Goal: Task Accomplishment & Management: Use online tool/utility

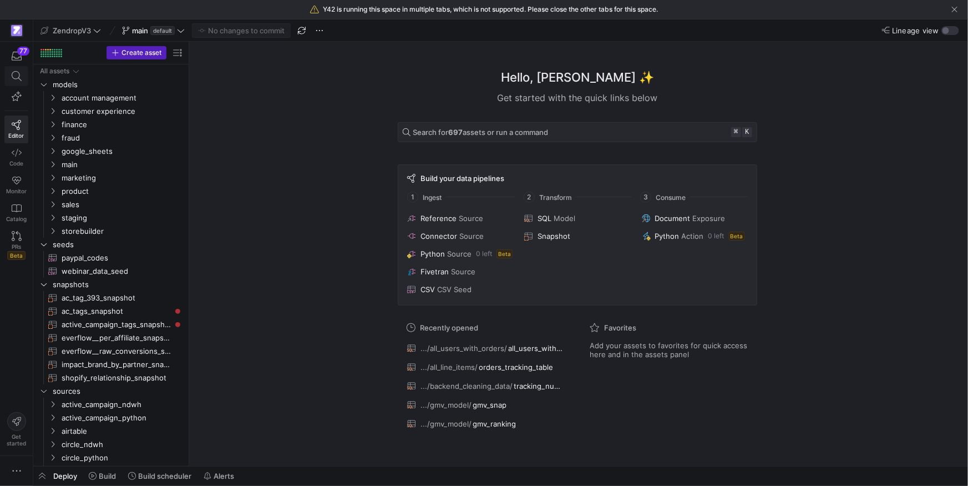
click at [21, 84] on span at bounding box center [16, 76] width 23 height 19
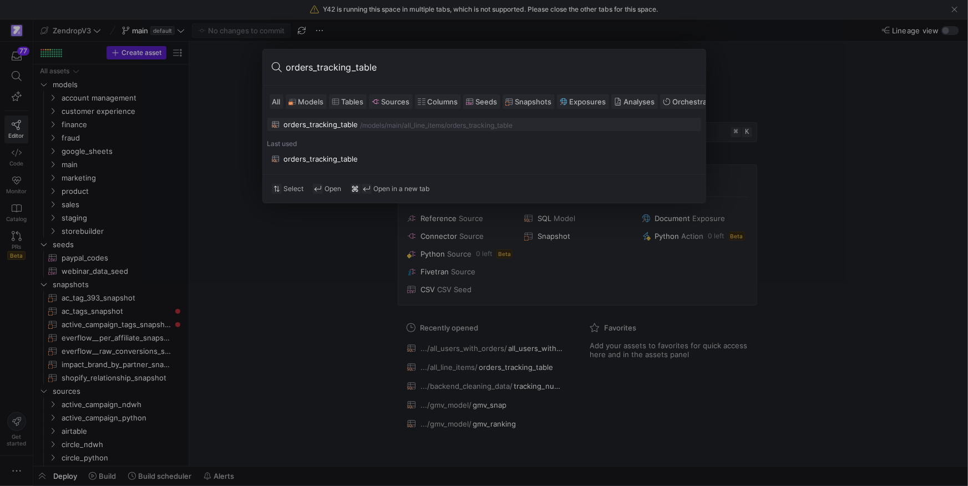
type input "orders_tracking_table"
click at [345, 126] on div "orders_tracking_table" at bounding box center [321, 124] width 74 height 9
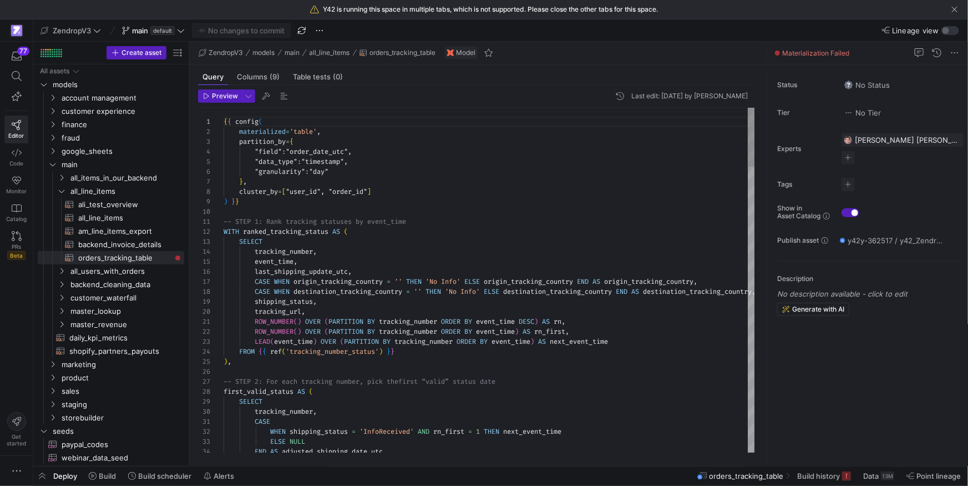
scroll to position [100, 0]
click at [815, 452] on span "Build history" at bounding box center [818, 475] width 43 height 9
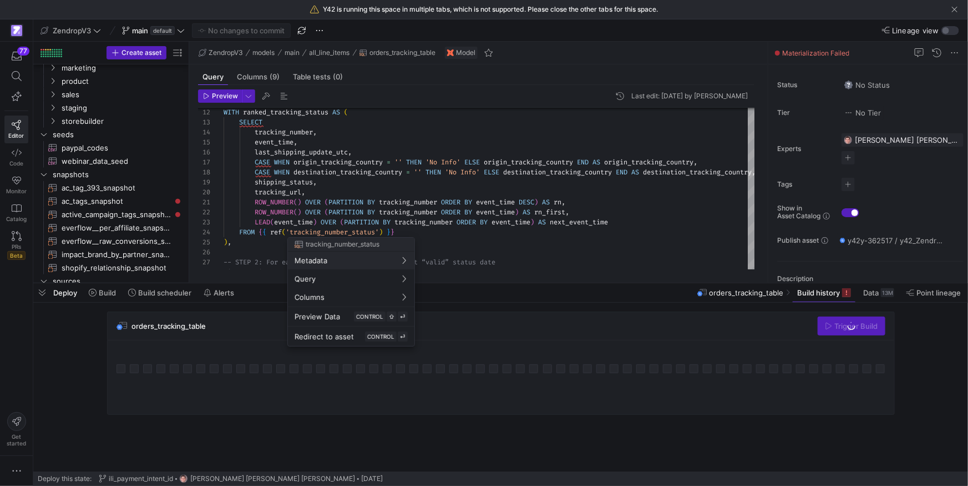
click at [432, 188] on div at bounding box center [484, 243] width 968 height 486
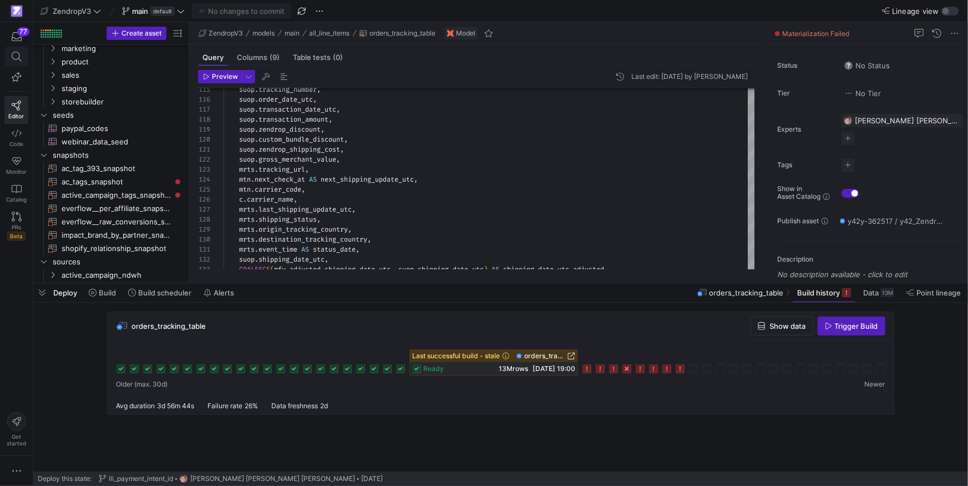
click at [16, 57] on icon at bounding box center [17, 57] width 10 height 10
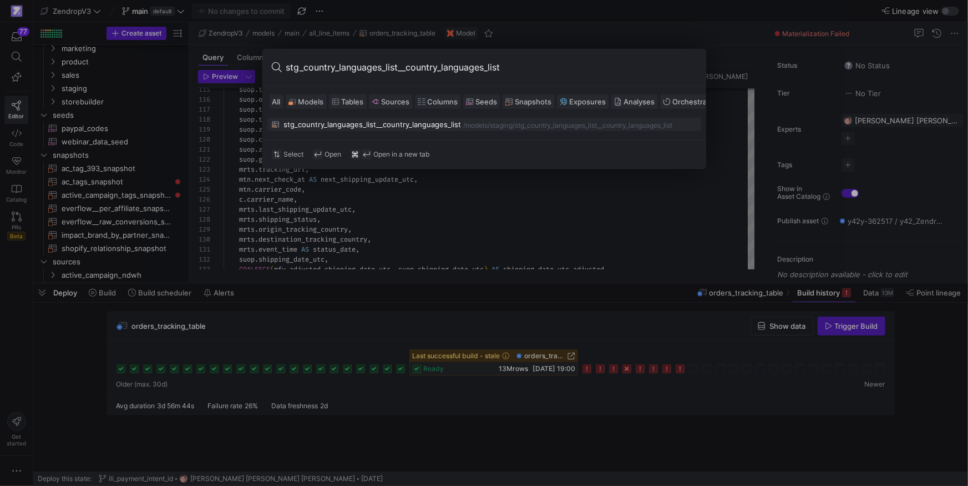
type input "stg_country_languages_list__country_languages_list"
click at [375, 124] on div "stg_country_languages_list__country_languages_list" at bounding box center [373, 124] width 178 height 9
type textarea "WITH source AS ( SELECT * FROM {{ source('country_languages_list', 'country_lan…"
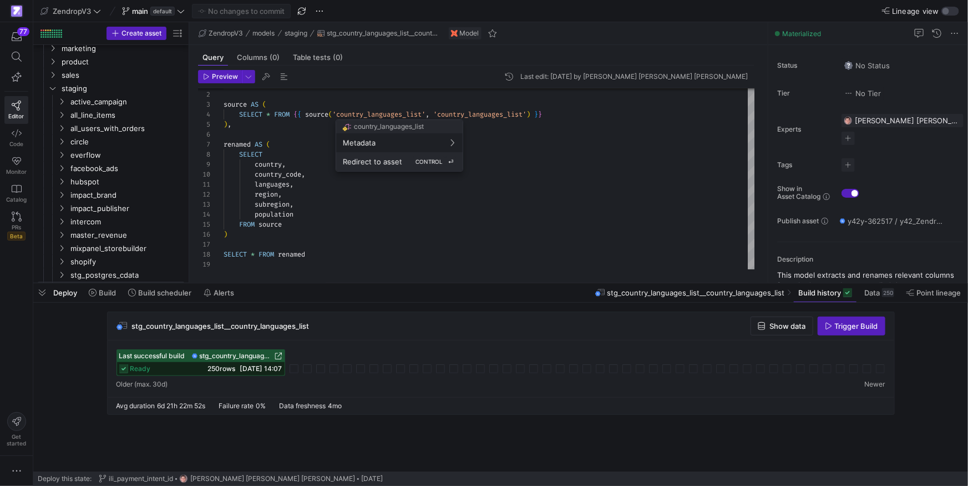
click at [354, 164] on span "Redirect to asset" at bounding box center [372, 161] width 59 height 9
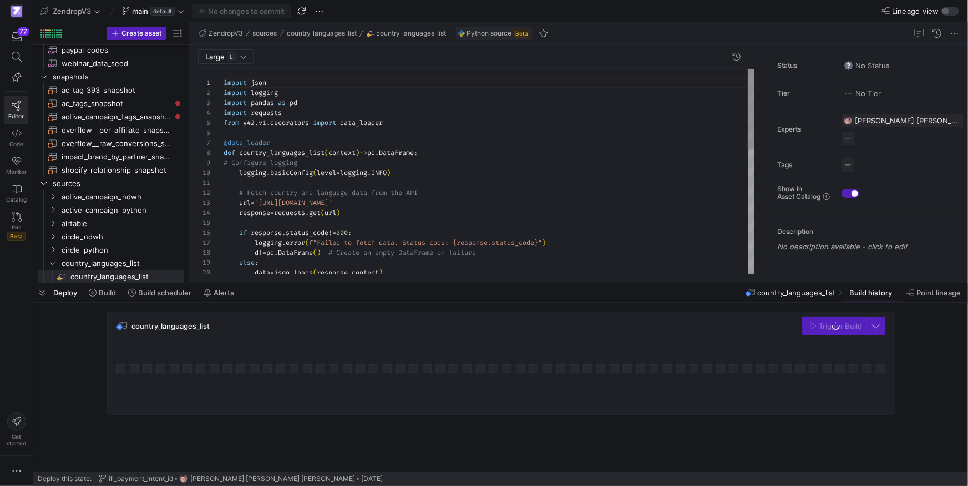
scroll to position [100, 0]
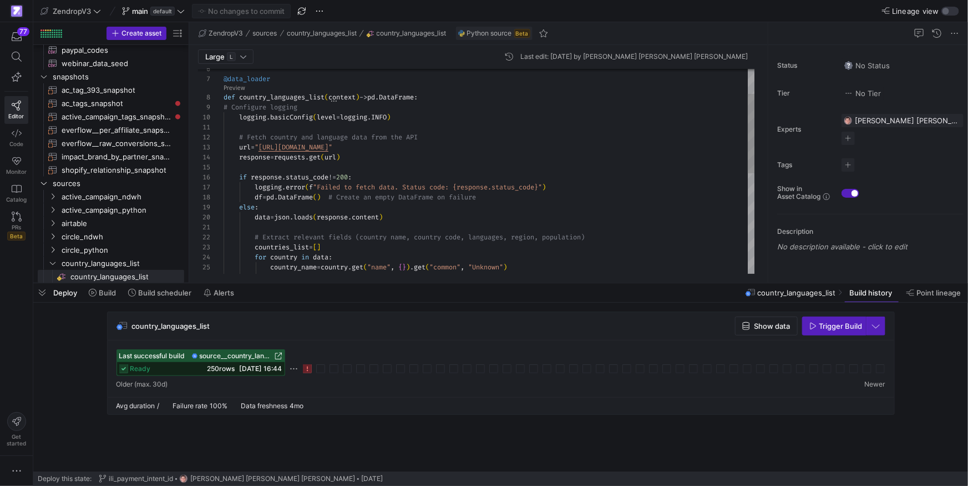
type textarea "# Fetch country and language data from the API url = "[URL][DOMAIN_NAME]" respo…"
click at [348, 151] on div "country_code = country . get ( "cca2" , "Unknown" ) # 2-letter country code cou…" at bounding box center [490, 268] width 532 height 527
click at [345, 149] on div "country_code = country . get ( "cca2" , "Unknown" ) # 2-letter country code cou…" at bounding box center [490, 268] width 532 height 527
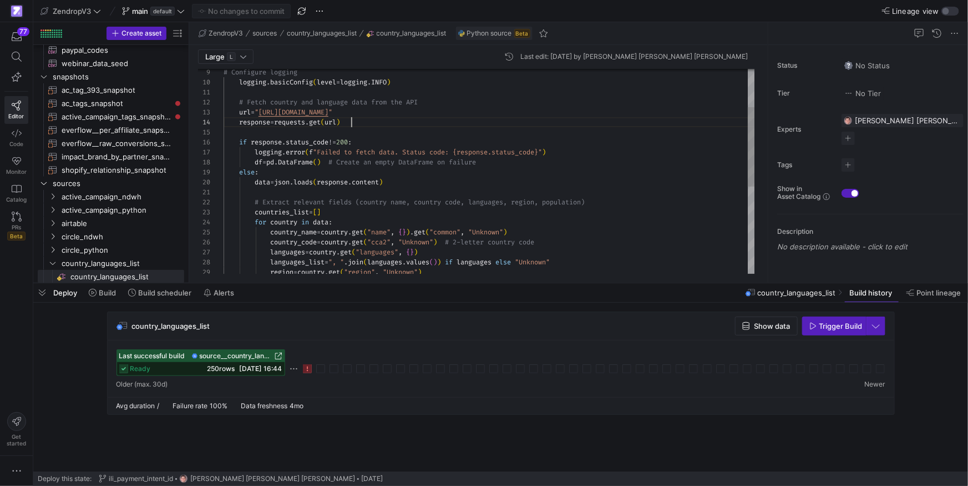
scroll to position [29, 128]
click at [362, 120] on div "else : df = pd . DataFrame ( ) # Create an empty DataFrame on failure logging .…" at bounding box center [490, 233] width 532 height 527
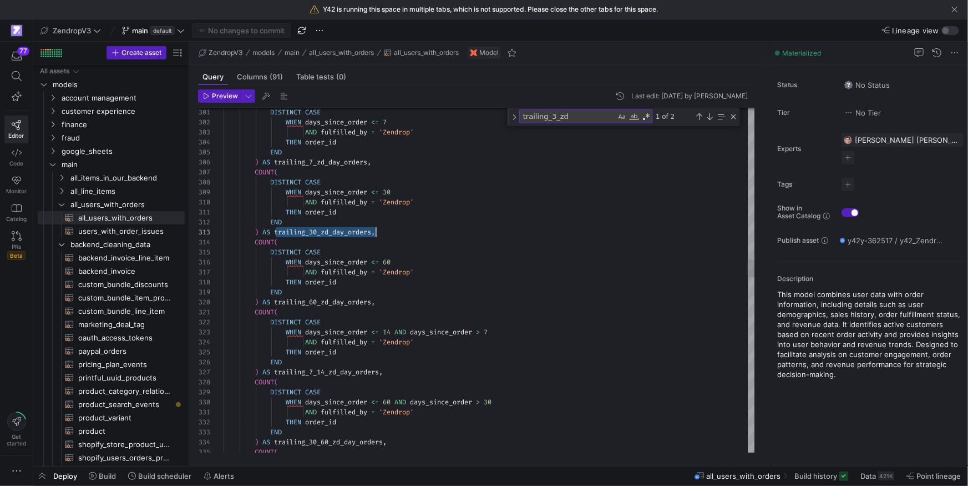
scroll to position [20, 152]
